Goal: Task Accomplishment & Management: Use online tool/utility

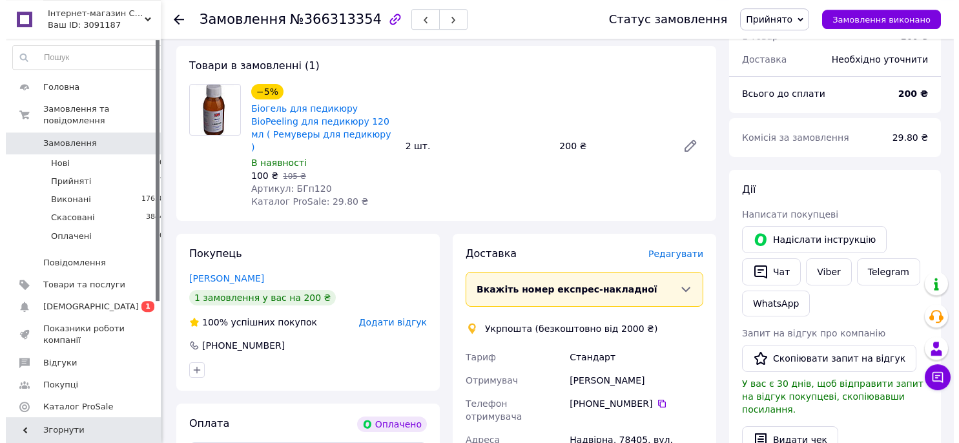
scroll to position [204, 0]
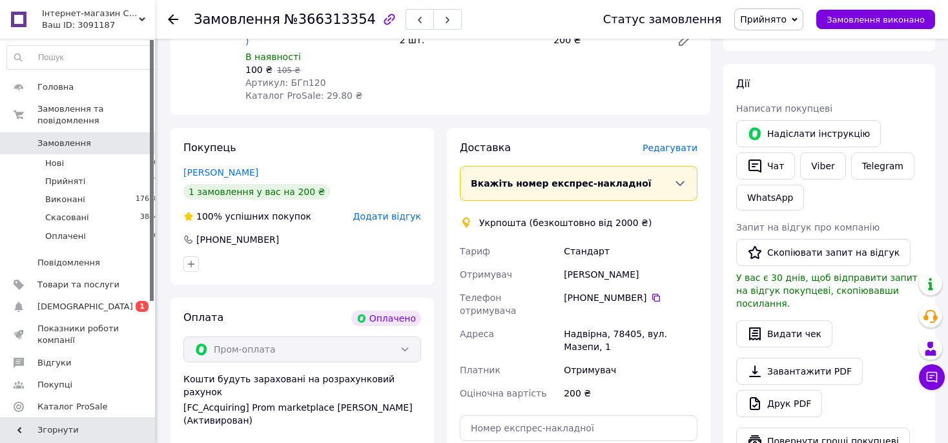
click at [673, 143] on span "Редагувати" at bounding box center [670, 148] width 55 height 10
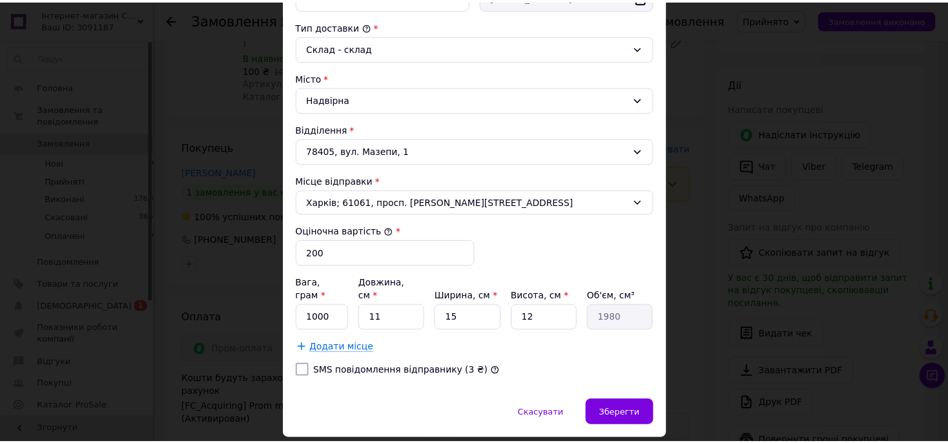
scroll to position [357, 0]
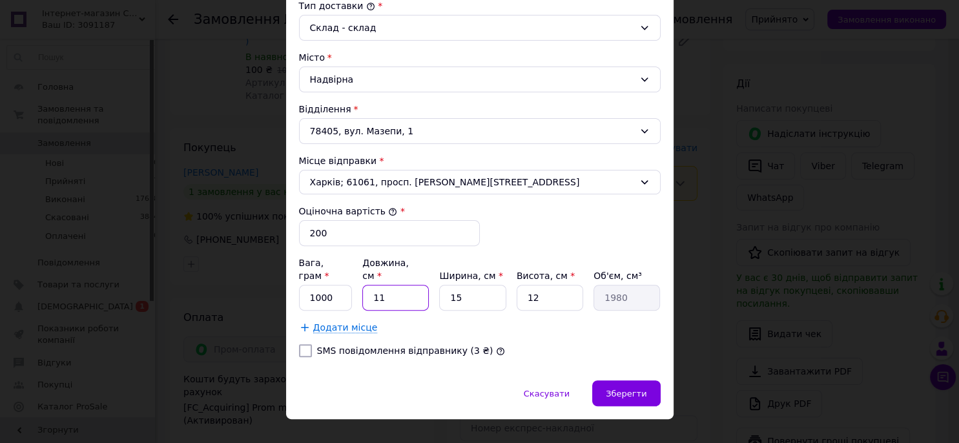
drag, startPoint x: 357, startPoint y: 286, endPoint x: 337, endPoint y: 283, distance: 20.2
click at [362, 285] on input "11" at bounding box center [395, 298] width 67 height 26
type input "1"
type input "180"
type input "14"
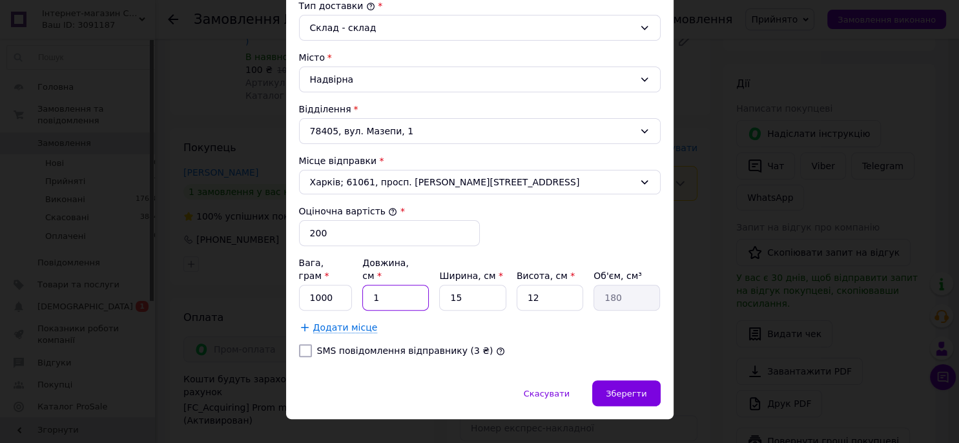
type input "2520"
type input "14"
drag, startPoint x: 472, startPoint y: 281, endPoint x: 435, endPoint y: 284, distance: 36.3
click at [439, 285] on input "15" at bounding box center [472, 298] width 67 height 26
type input "1"
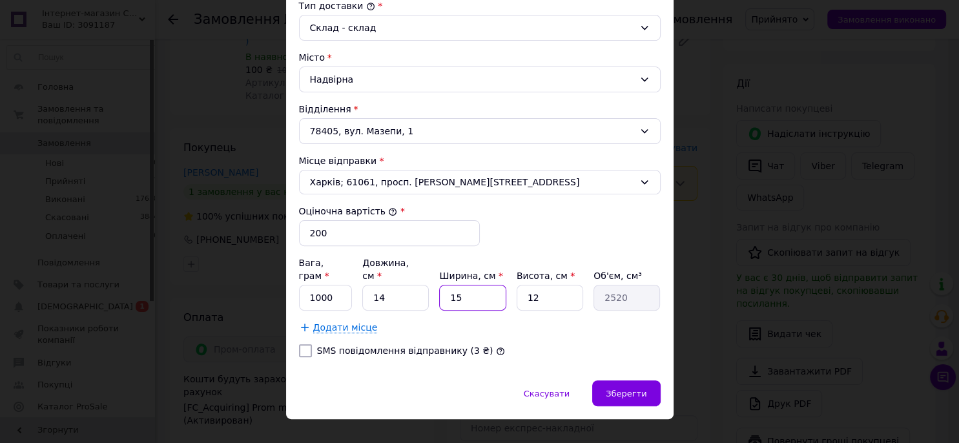
type input "168"
type input "13"
type input "2184"
type input "13"
drag, startPoint x: 537, startPoint y: 281, endPoint x: 512, endPoint y: 282, distance: 25.2
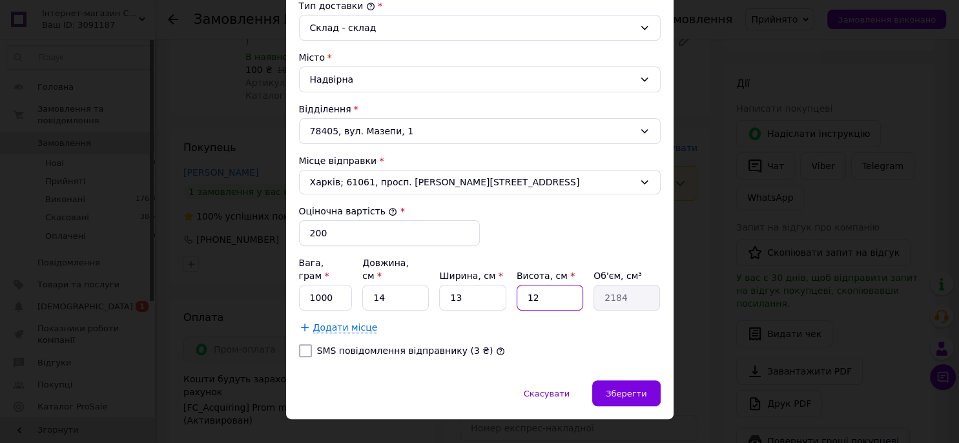
click at [517, 285] on input "12" at bounding box center [550, 298] width 67 height 26
type input "8"
type input "1456"
type input "8"
drag, startPoint x: 340, startPoint y: 288, endPoint x: 286, endPoint y: 283, distance: 54.5
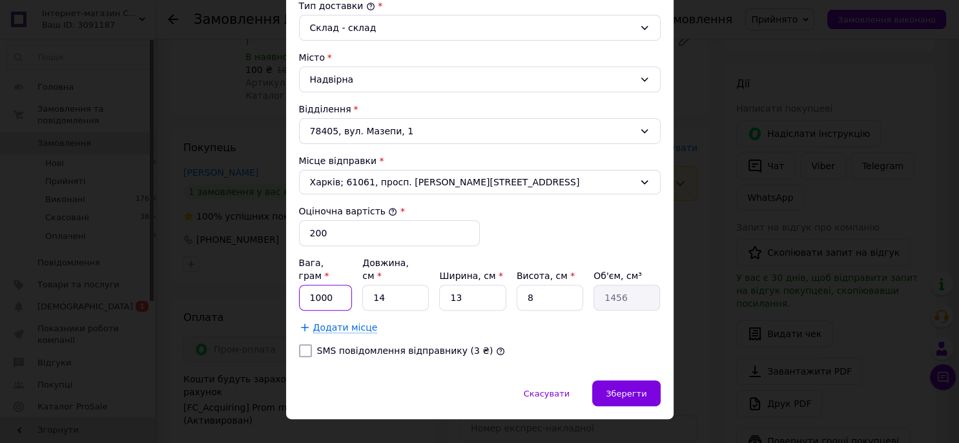
click at [286, 283] on div "Спосіб доставки Укрпошта (безкоштовно від 2000 ₴) Тариф * [PERSON_NAME] * Отрим…" at bounding box center [480, 54] width 388 height 652
type input "200"
click at [629, 389] on span "Зберегти" at bounding box center [626, 394] width 41 height 10
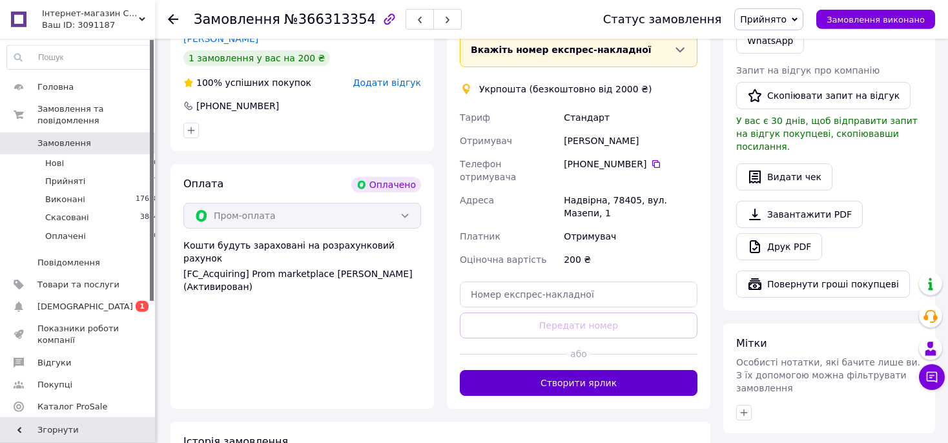
scroll to position [341, 0]
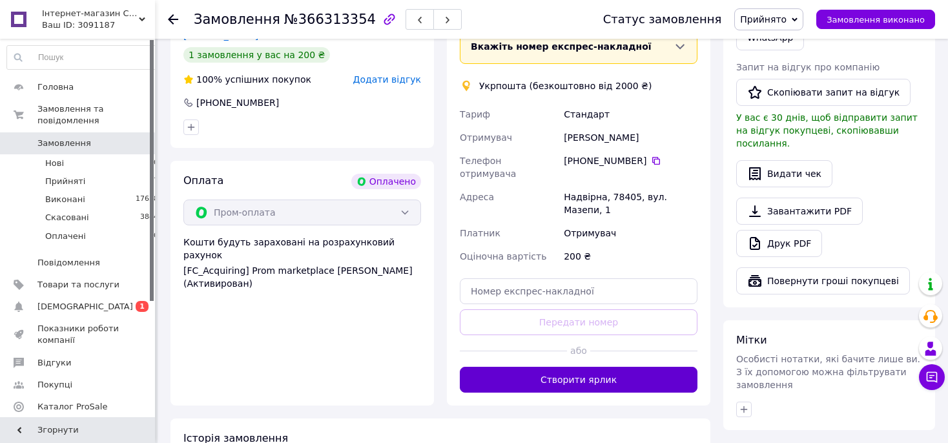
click at [627, 367] on button "Створити ярлик" at bounding box center [579, 380] width 238 height 26
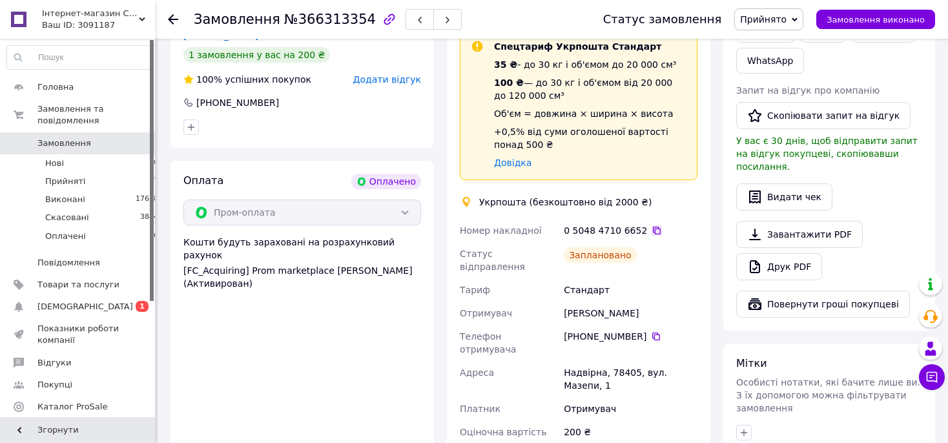
click at [653, 227] on icon at bounding box center [657, 231] width 8 height 8
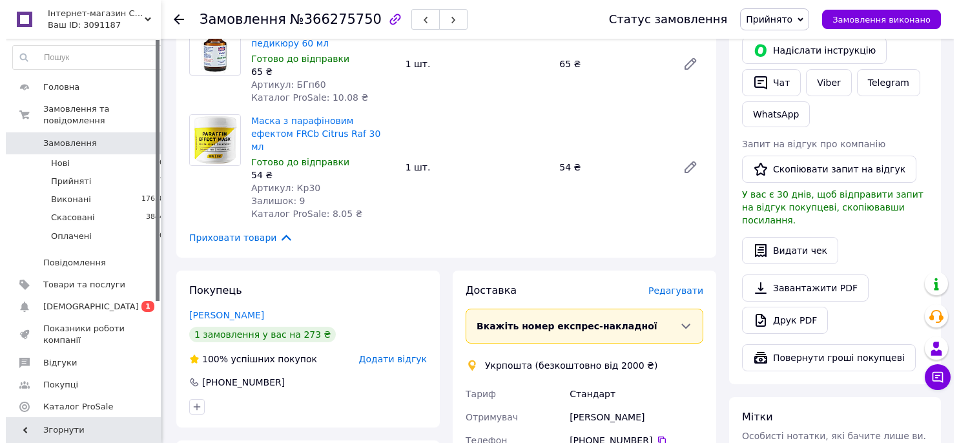
scroll to position [409, 0]
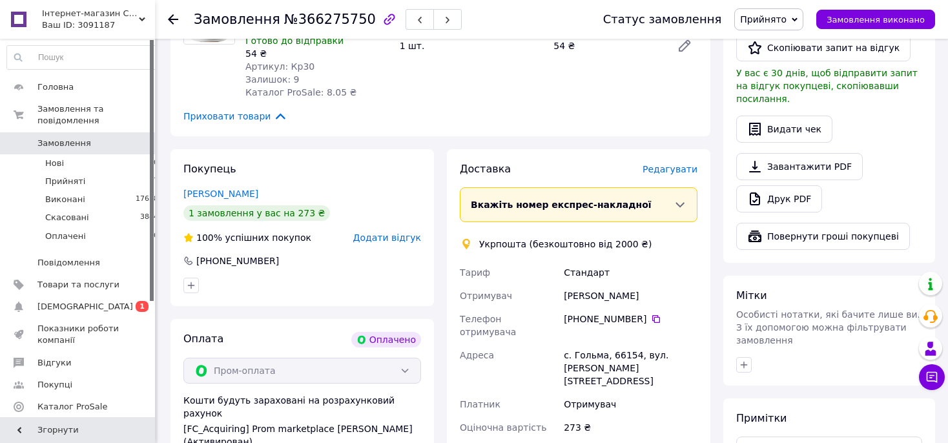
click at [664, 164] on span "Редагувати" at bounding box center [670, 169] width 55 height 10
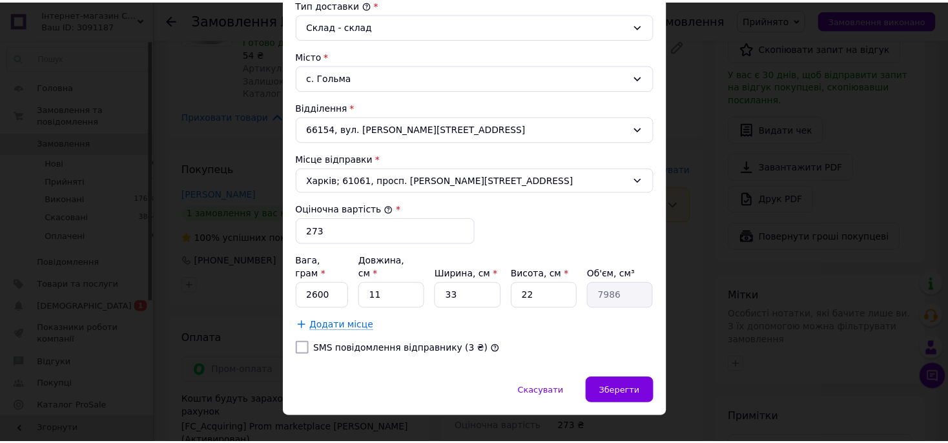
scroll to position [362, 0]
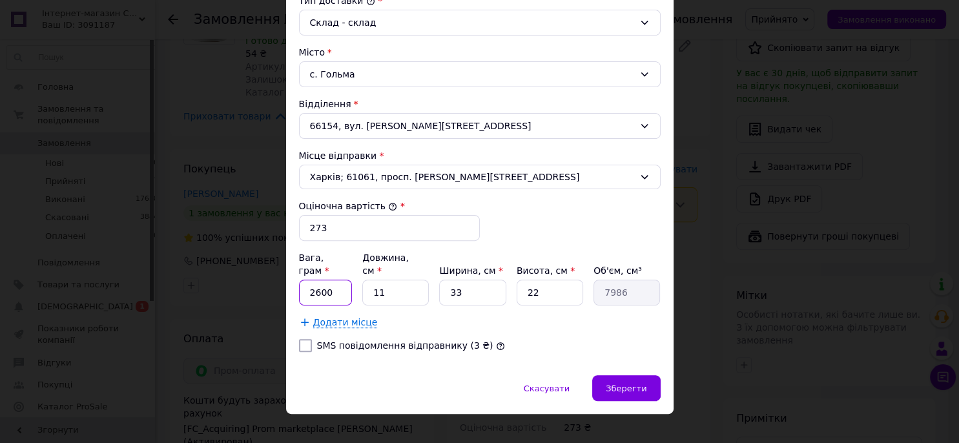
drag, startPoint x: 335, startPoint y: 275, endPoint x: 260, endPoint y: 292, distance: 77.4
click at [299, 292] on input "2600" at bounding box center [326, 293] width 54 height 26
type input "300"
drag, startPoint x: 381, startPoint y: 267, endPoint x: 352, endPoint y: 278, distance: 31.3
click at [362, 280] on input "11" at bounding box center [395, 293] width 67 height 26
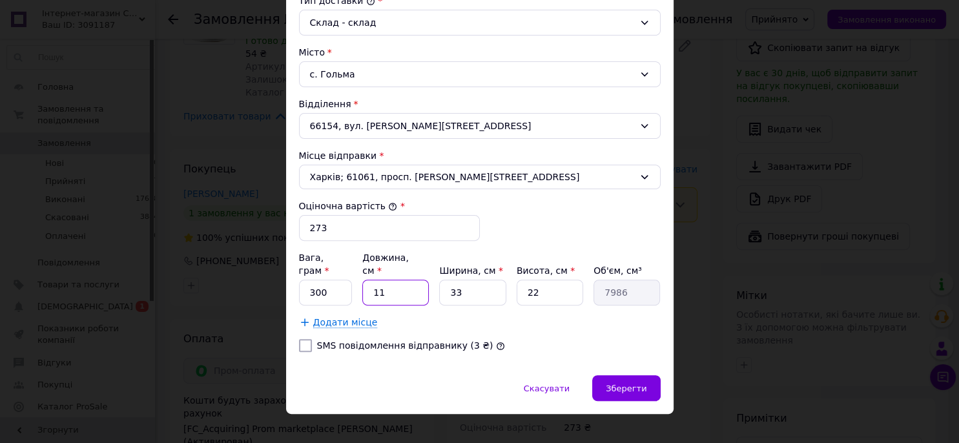
type input "1"
type input "726"
type input "17"
type input "12342"
type input "17"
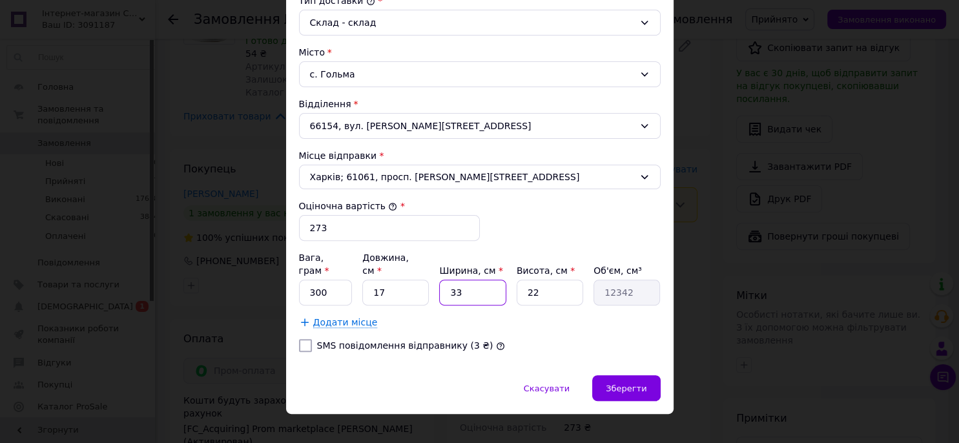
drag, startPoint x: 459, startPoint y: 283, endPoint x: 446, endPoint y: 288, distance: 13.9
click at [446, 288] on input "33" at bounding box center [472, 293] width 67 height 26
type input "1"
type input "374"
type input "13"
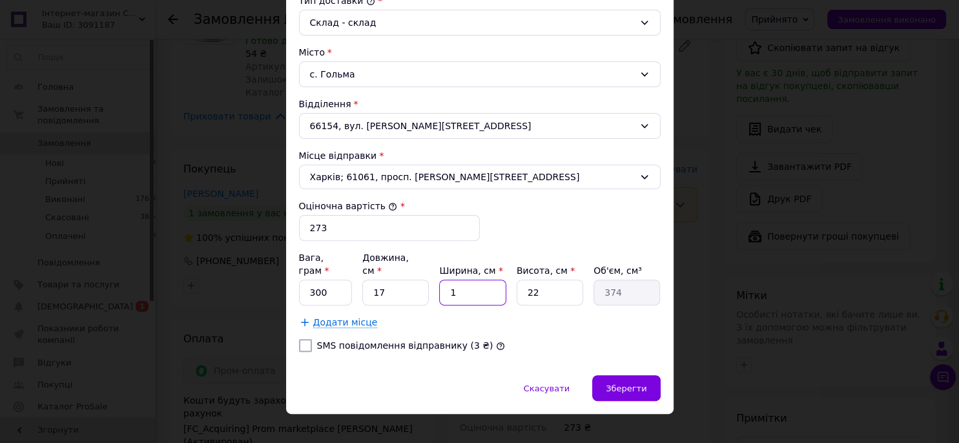
type input "4862"
type input "13"
drag, startPoint x: 551, startPoint y: 279, endPoint x: 505, endPoint y: 283, distance: 46.0
click at [517, 283] on input "22" at bounding box center [550, 293] width 67 height 26
type input "7"
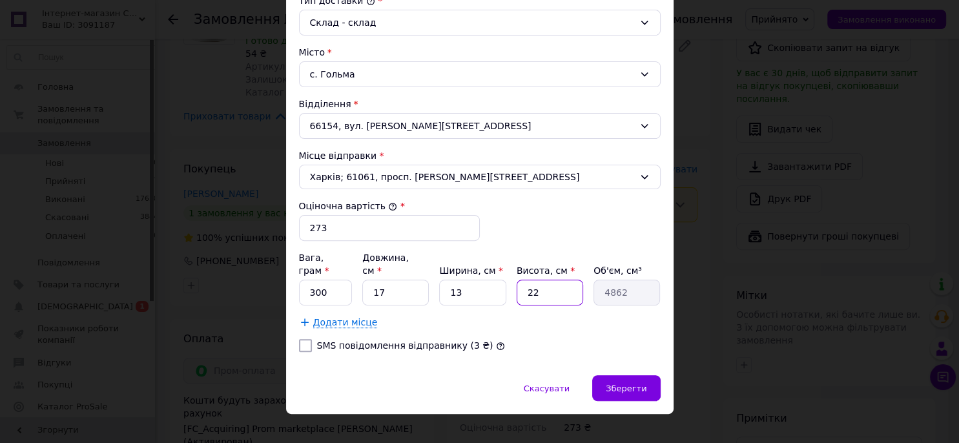
type input "1547"
type input "7"
click at [644, 376] on div "Зберегти" at bounding box center [626, 388] width 68 height 26
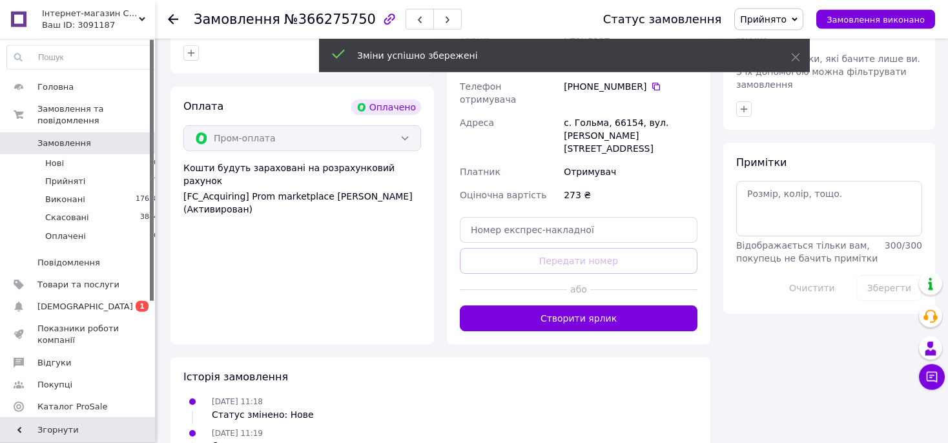
scroll to position [682, 0]
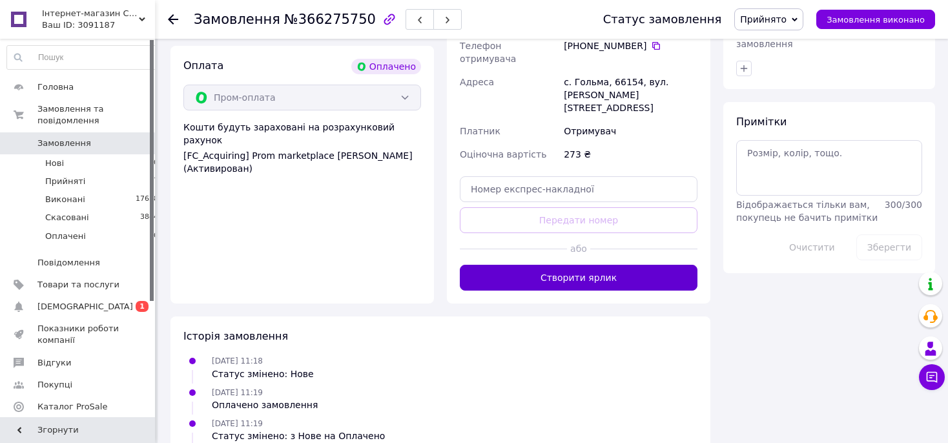
click at [634, 265] on button "Створити ярлик" at bounding box center [579, 278] width 238 height 26
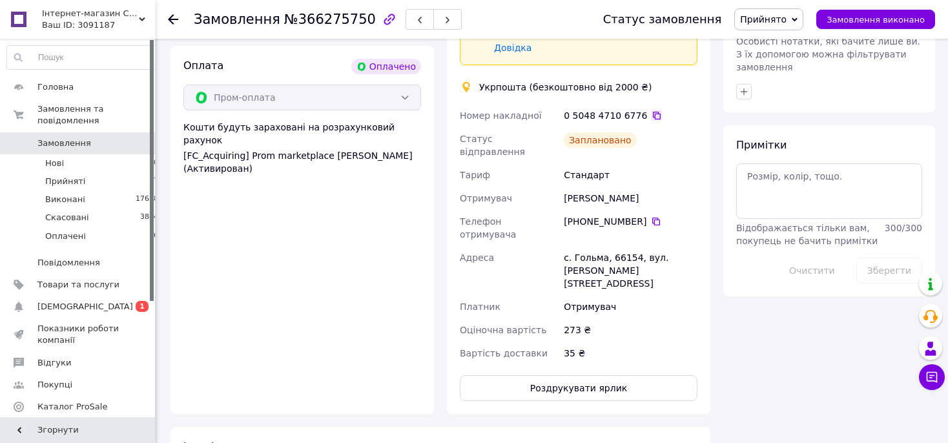
click at [653, 112] on icon at bounding box center [657, 116] width 8 height 8
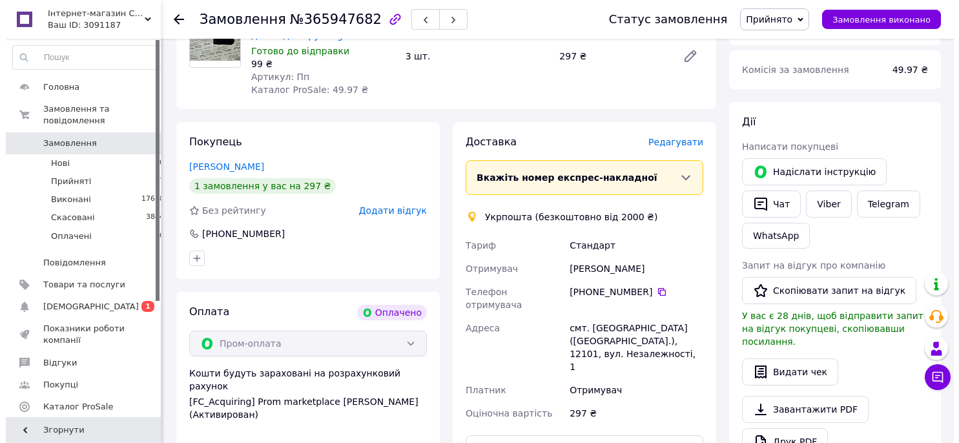
scroll to position [204, 0]
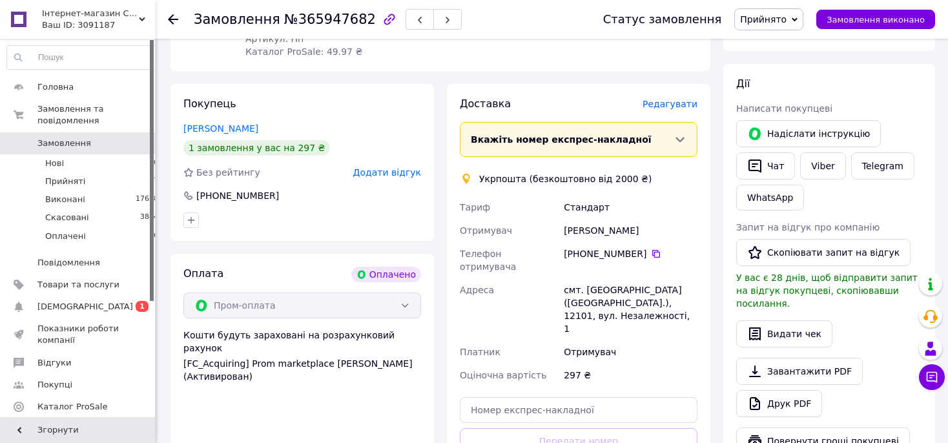
click at [667, 103] on span "Редагувати" at bounding box center [670, 104] width 55 height 10
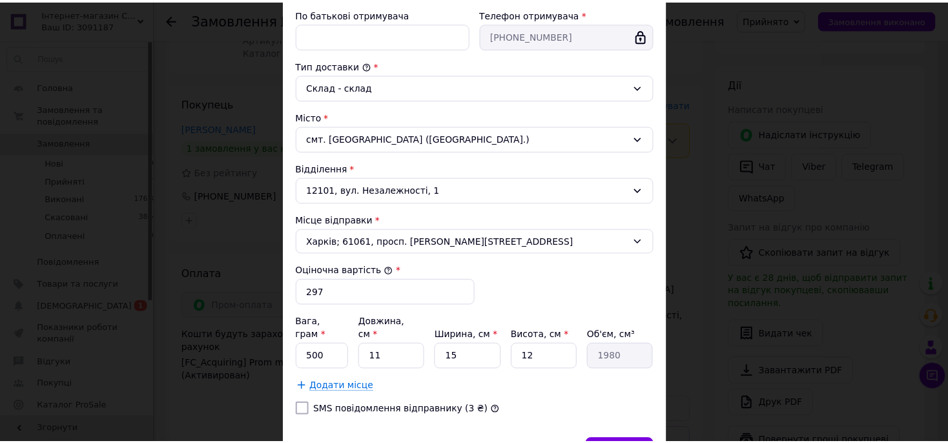
scroll to position [362, 0]
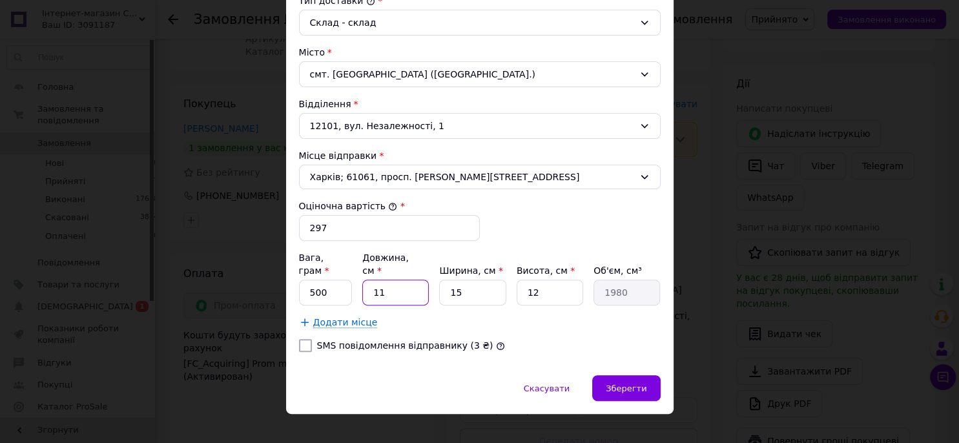
click at [368, 280] on input "11" at bounding box center [395, 293] width 67 height 26
drag, startPoint x: 379, startPoint y: 275, endPoint x: 365, endPoint y: 278, distance: 14.4
click at [365, 280] on input "11" at bounding box center [395, 293] width 67 height 26
type input "2"
type input "360"
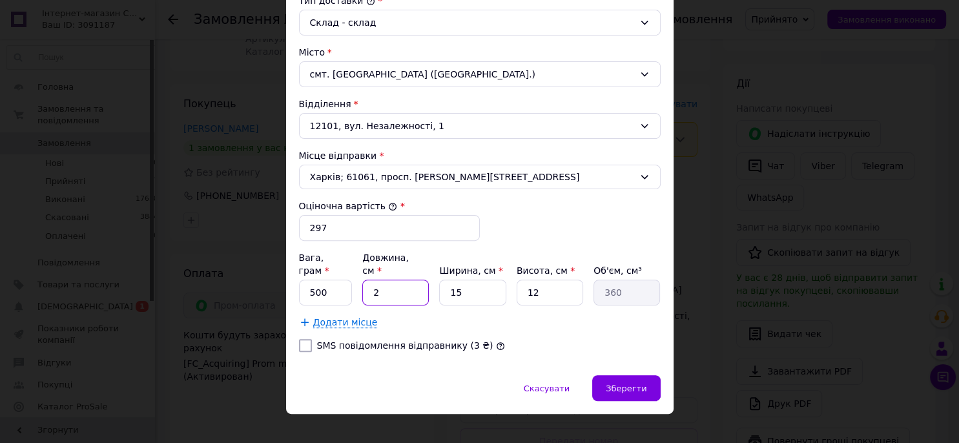
type input "28"
type input "5040"
type input "28"
drag, startPoint x: 466, startPoint y: 284, endPoint x: 425, endPoint y: 293, distance: 42.2
click at [439, 293] on input "15" at bounding box center [472, 293] width 67 height 26
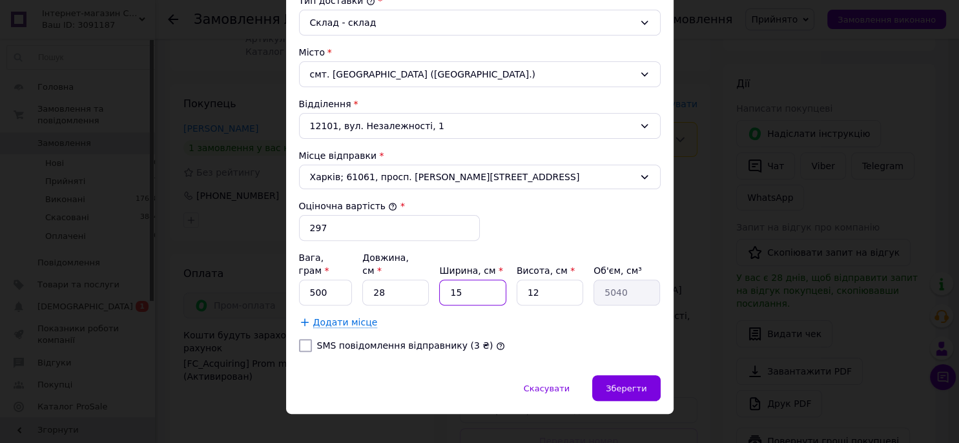
type input "1"
type input "336"
type input "13"
type input "4368"
type input "13"
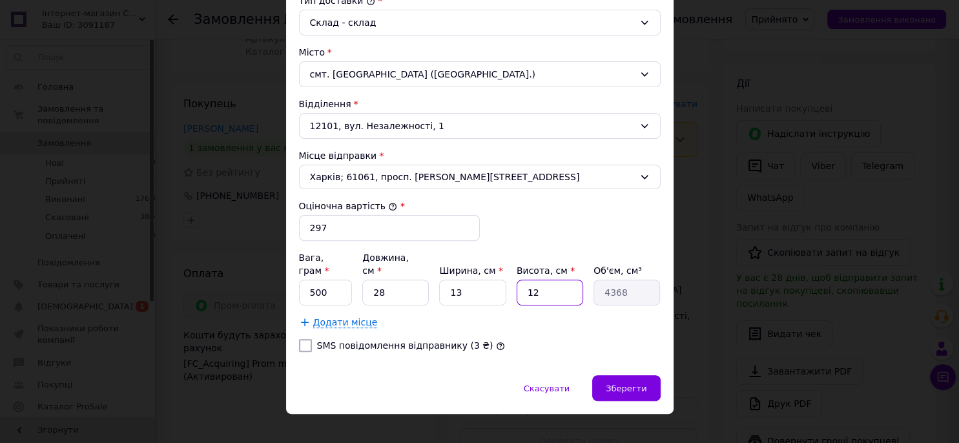
drag, startPoint x: 546, startPoint y: 276, endPoint x: 444, endPoint y: 306, distance: 106.3
click at [517, 306] on input "12" at bounding box center [550, 293] width 67 height 26
type input "3"
type input "1092"
type input "3"
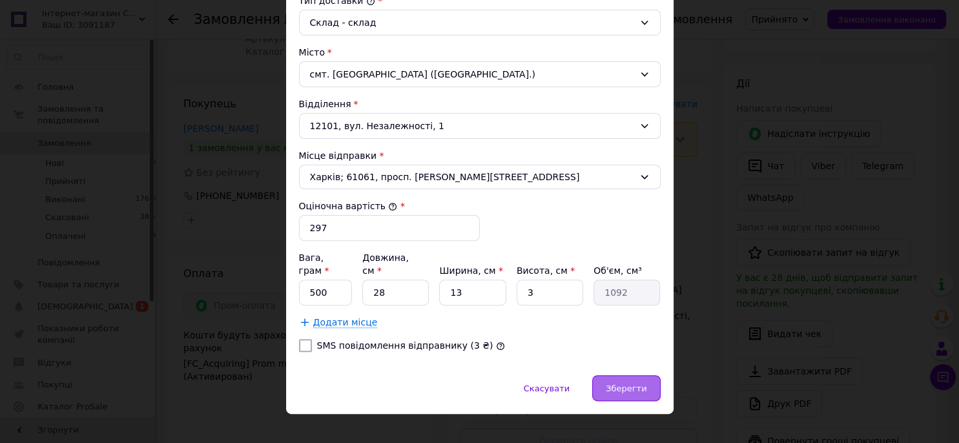
click at [623, 384] on span "Зберегти" at bounding box center [626, 389] width 41 height 10
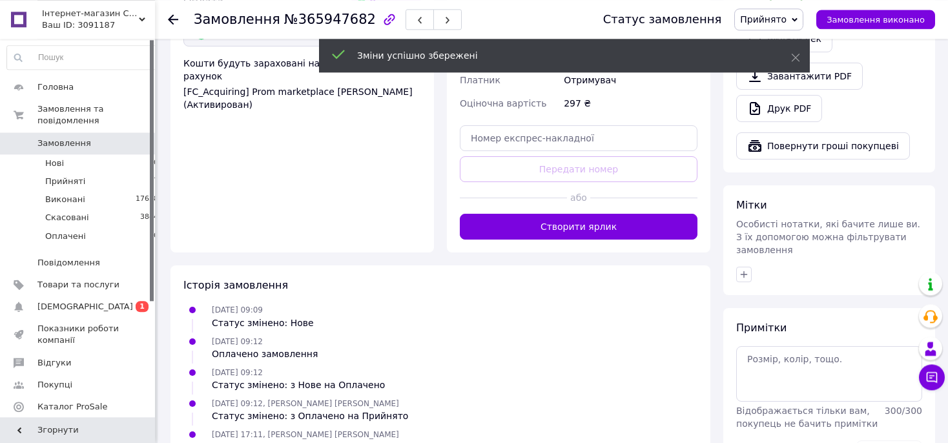
scroll to position [477, 0]
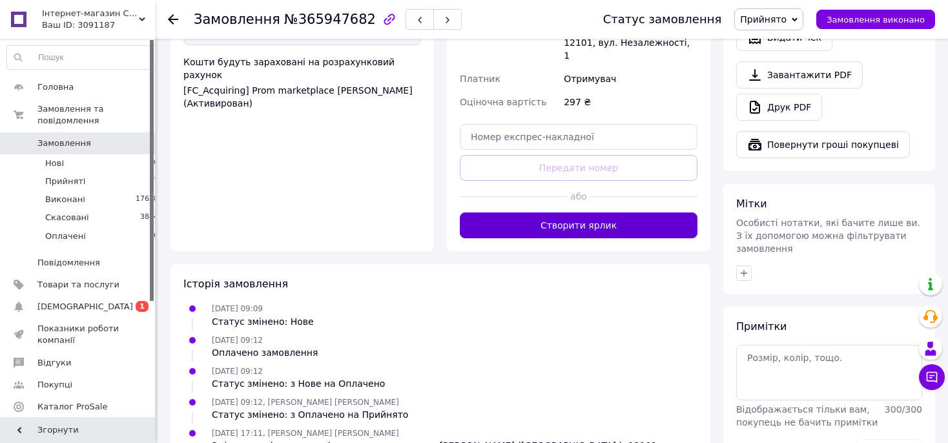
click at [634, 213] on button "Створити ярлик" at bounding box center [579, 226] width 238 height 26
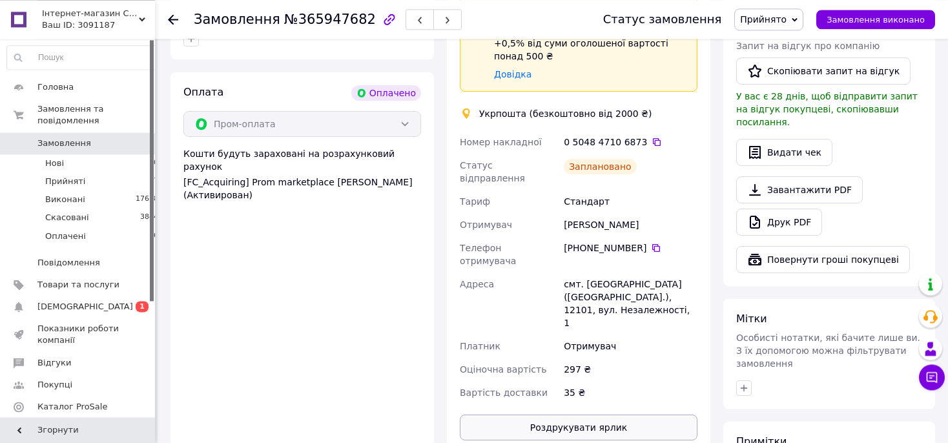
scroll to position [341, 0]
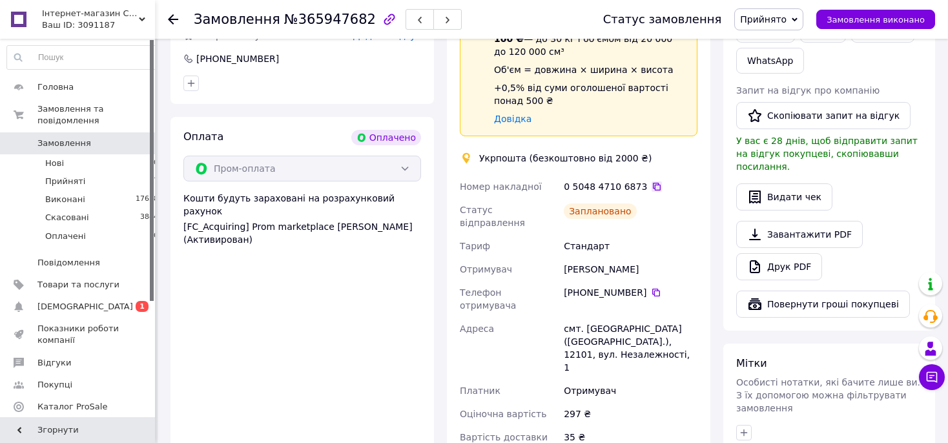
click at [652, 184] on icon at bounding box center [657, 187] width 10 height 10
